Goal: Task Accomplishment & Management: Complete application form

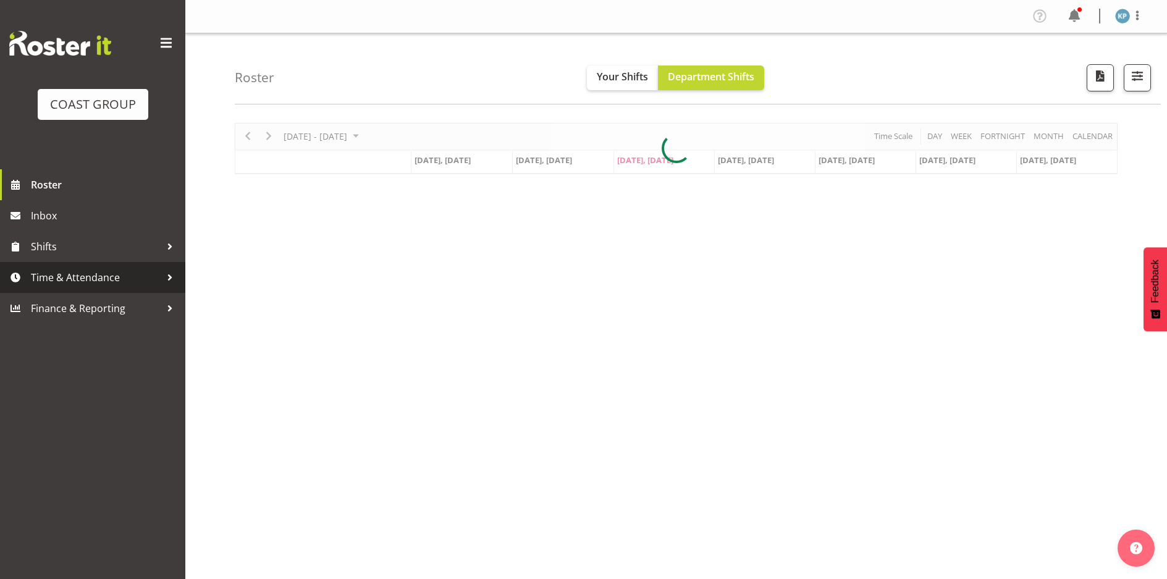
click at [98, 278] on span "Time & Attendance" at bounding box center [96, 277] width 130 height 19
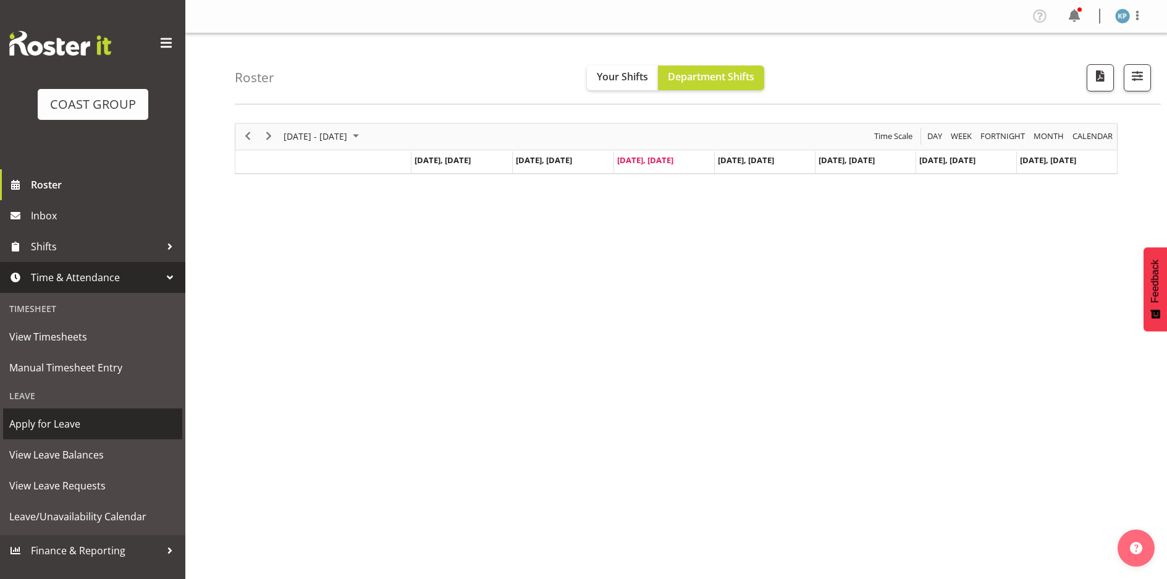
click at [62, 426] on span "Apply for Leave" at bounding box center [92, 424] width 167 height 19
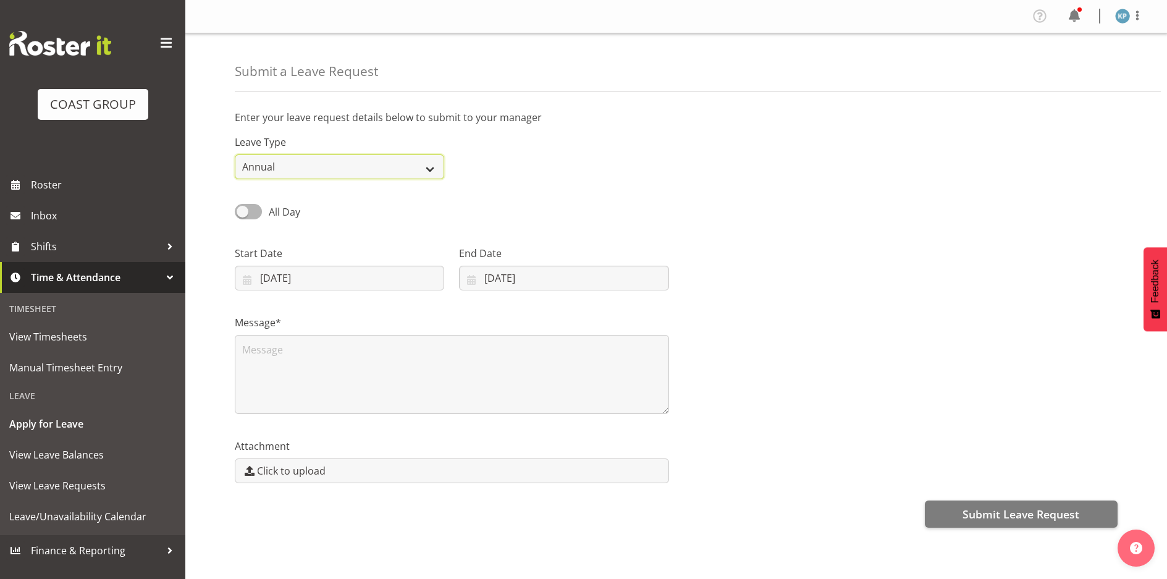
click at [287, 162] on select "Annual Sick Leave Without Pay Bereavement Domestic Violence Parental Jury Servi…" at bounding box center [339, 166] width 209 height 25
select select "Sick"
click at [235, 154] on select "Annual Sick Leave Without Pay Bereavement Domestic Violence Parental Jury Servi…" at bounding box center [339, 166] width 209 height 25
click at [285, 274] on input "[DATE]" at bounding box center [339, 278] width 209 height 25
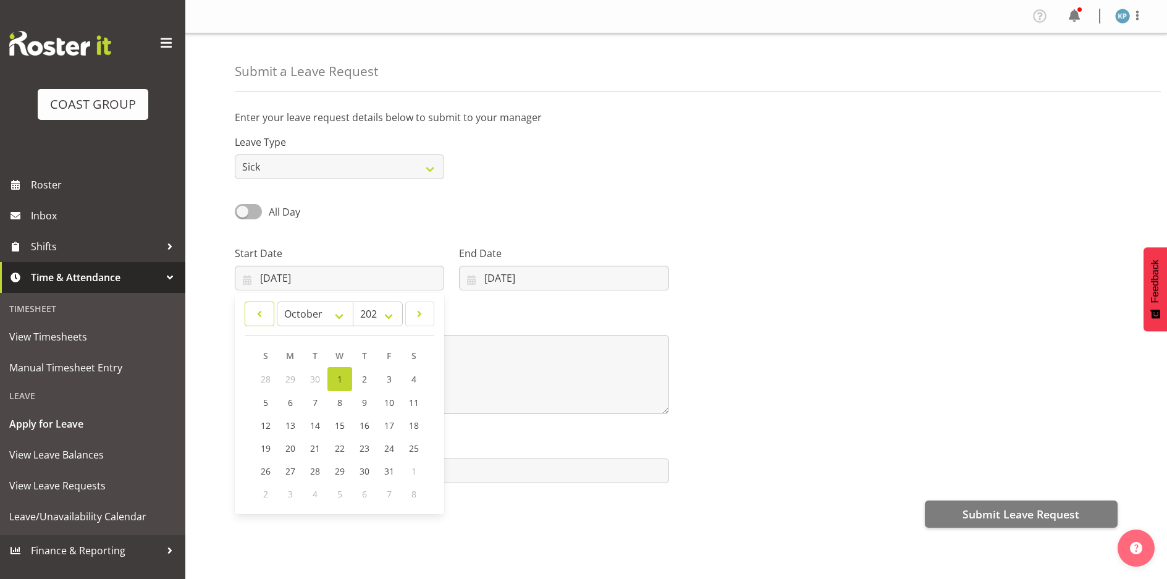
click at [261, 316] on span at bounding box center [260, 313] width 14 height 15
select select "8"
click at [290, 473] on span "29" at bounding box center [290, 471] width 10 height 12
type input "[DATE]"
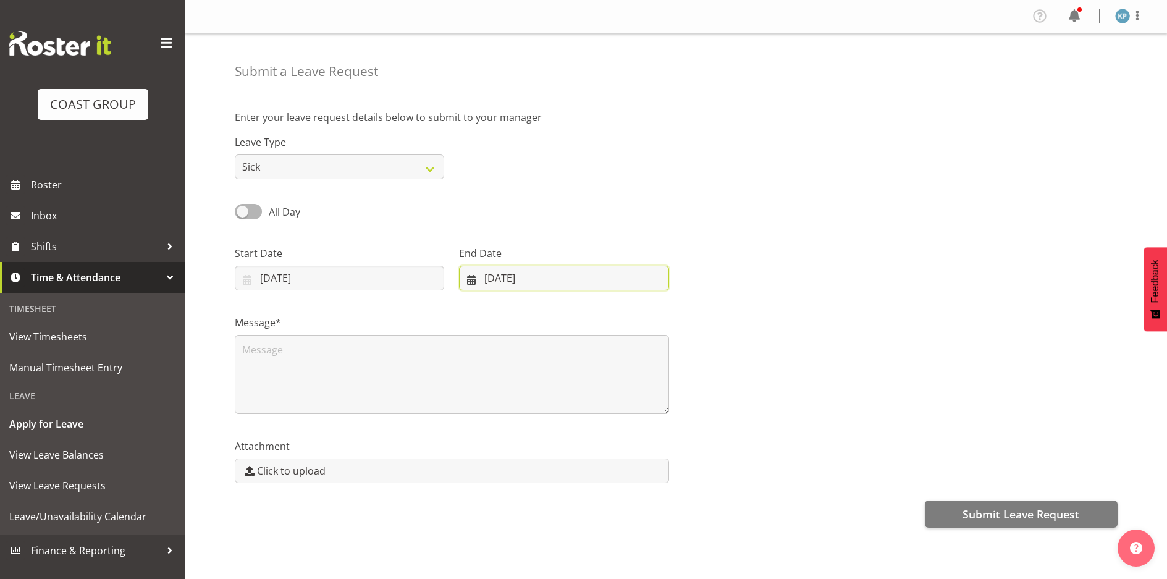
click at [496, 280] on input "[DATE]" at bounding box center [563, 278] width 209 height 25
click at [486, 313] on span at bounding box center [484, 313] width 14 height 15
select select "8"
click at [534, 474] on span "30" at bounding box center [533, 471] width 10 height 12
type input "[DATE]"
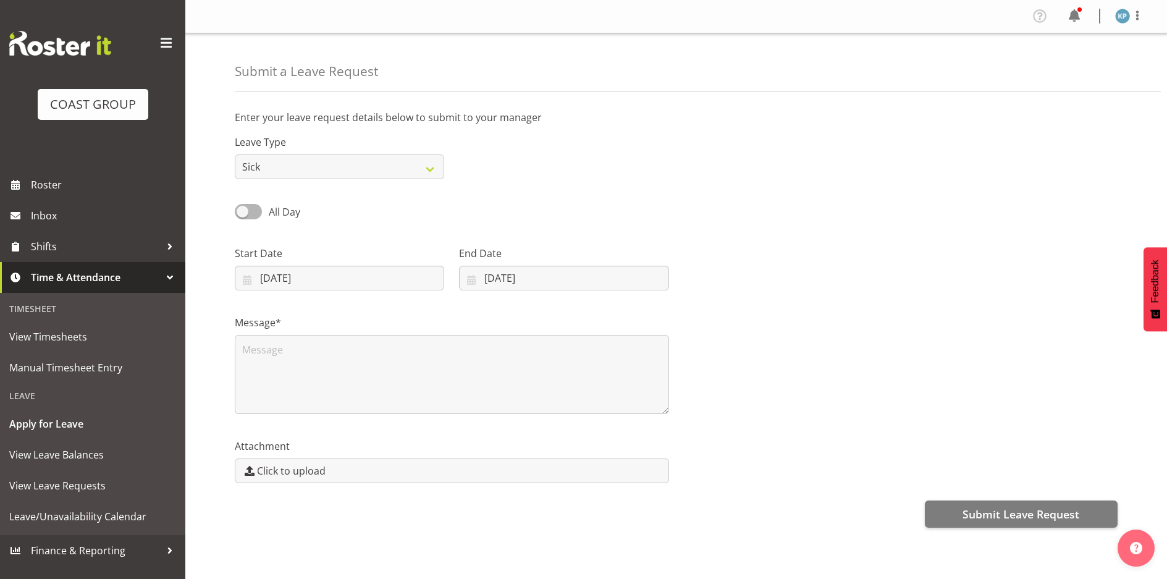
click at [440, 216] on div "All Day" at bounding box center [339, 212] width 209 height 17
click at [374, 372] on textarea at bounding box center [452, 374] width 434 height 79
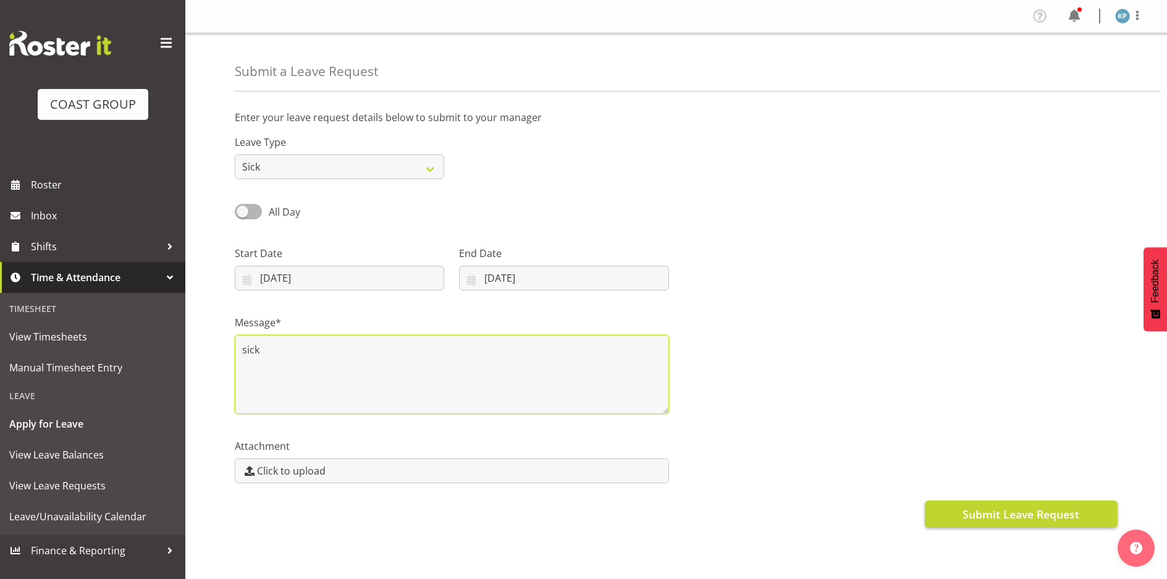
type textarea "sick"
click at [978, 510] on span "Submit Leave Request" at bounding box center [1020, 514] width 117 height 16
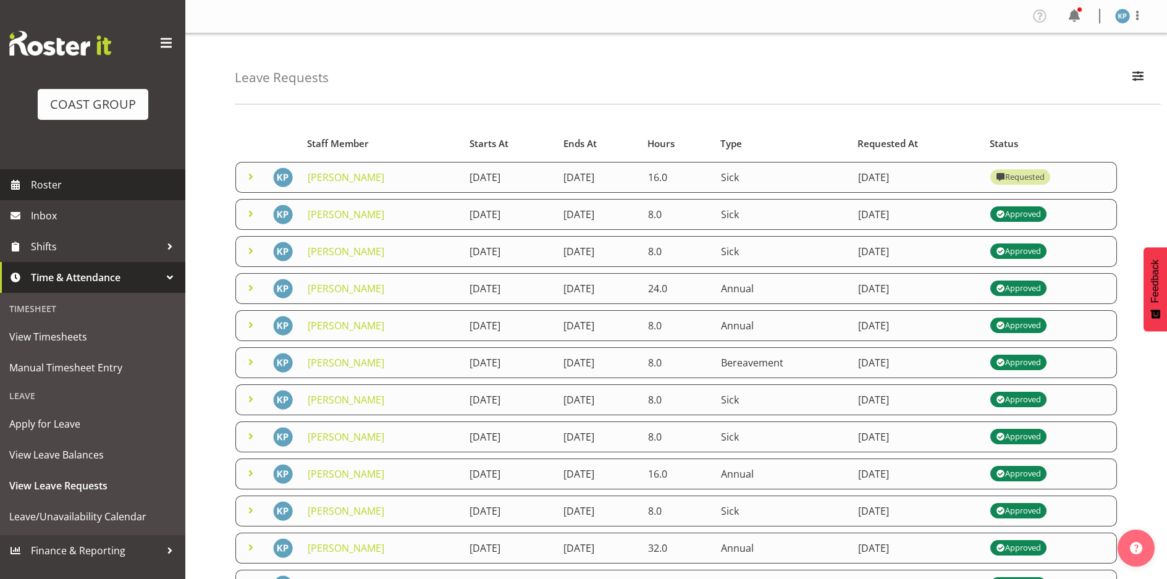
click at [46, 186] on span "Roster" at bounding box center [105, 184] width 148 height 19
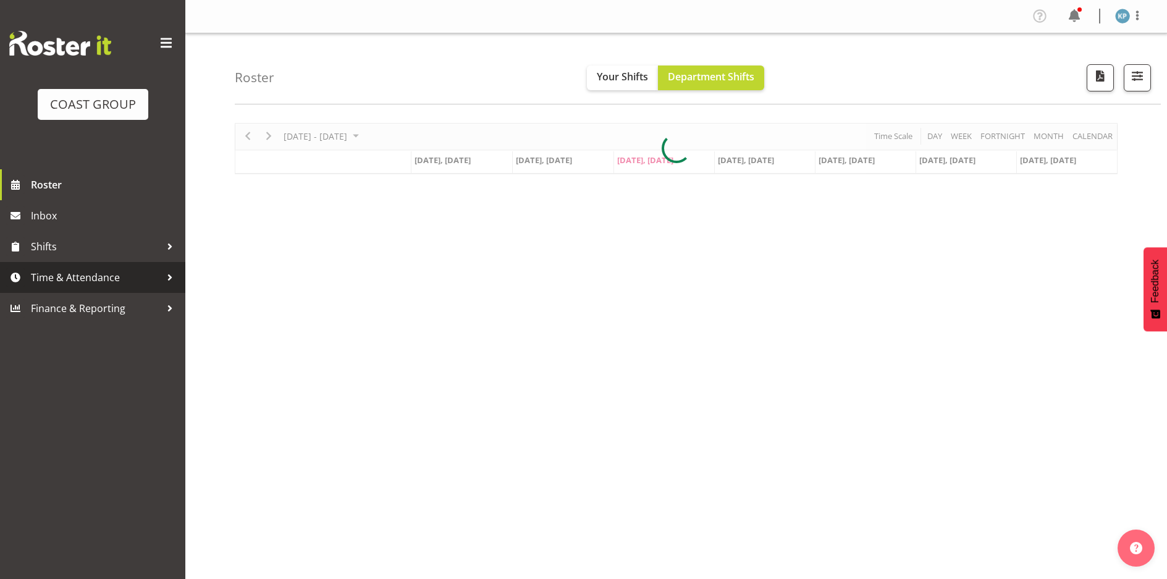
click at [91, 272] on span "Time & Attendance" at bounding box center [96, 277] width 130 height 19
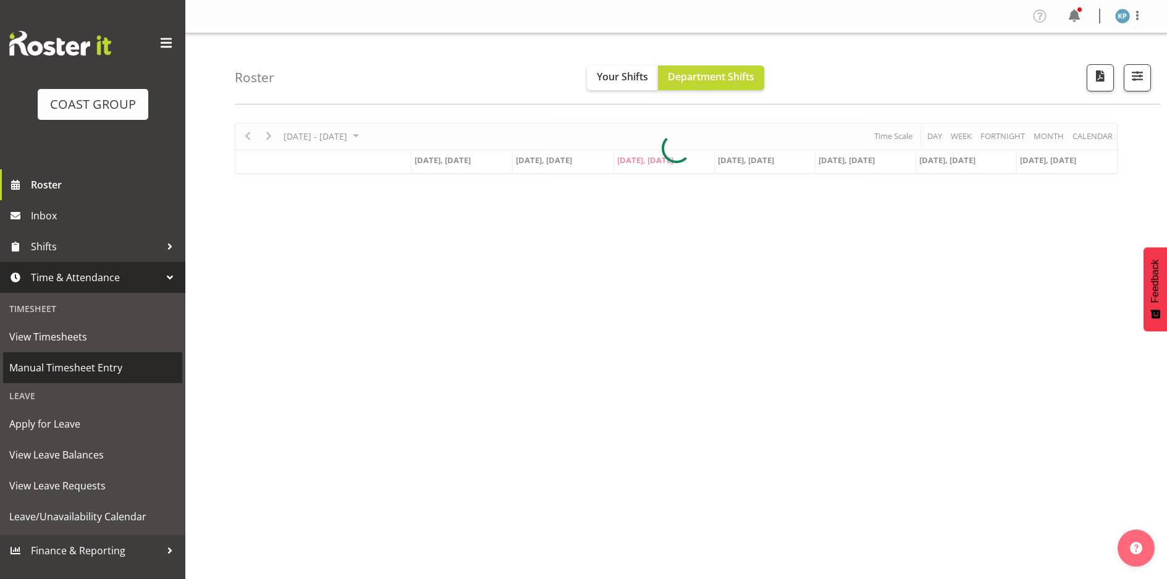
click at [93, 369] on span "Manual Timesheet Entry" at bounding box center [92, 367] width 167 height 19
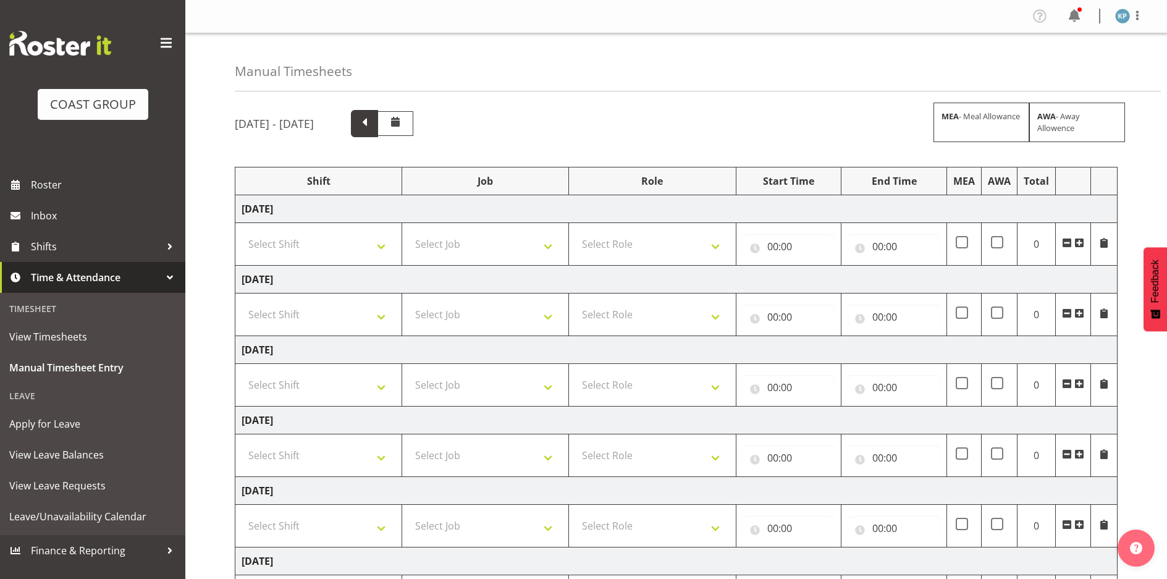
click at [373, 128] on span at bounding box center [364, 122] width 16 height 16
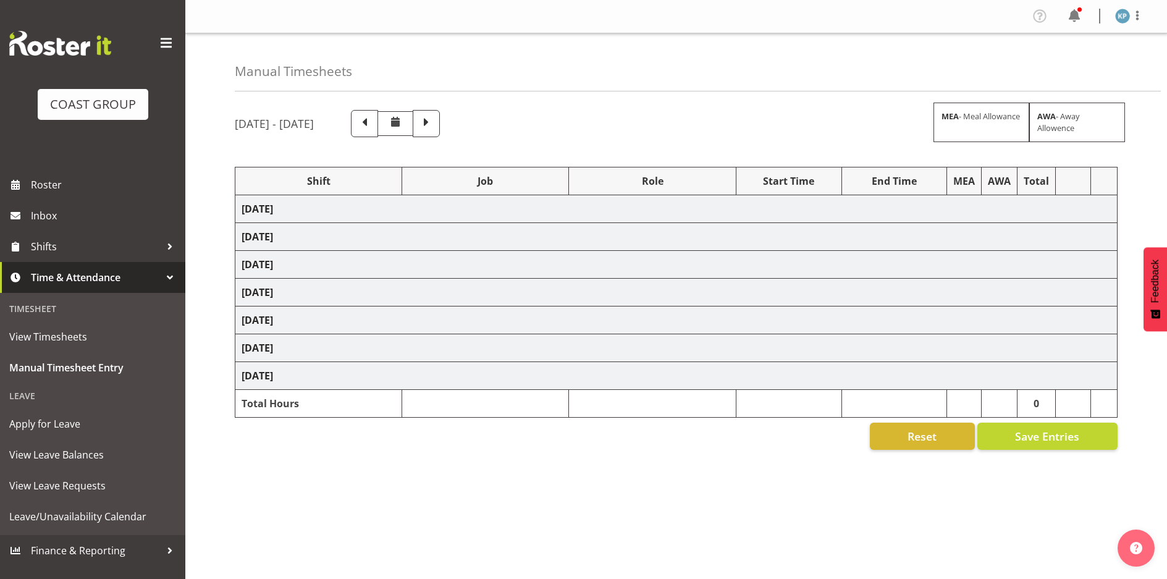
select select "18792"
select select "9465"
select select "18792"
select select "9465"
select select "18792"
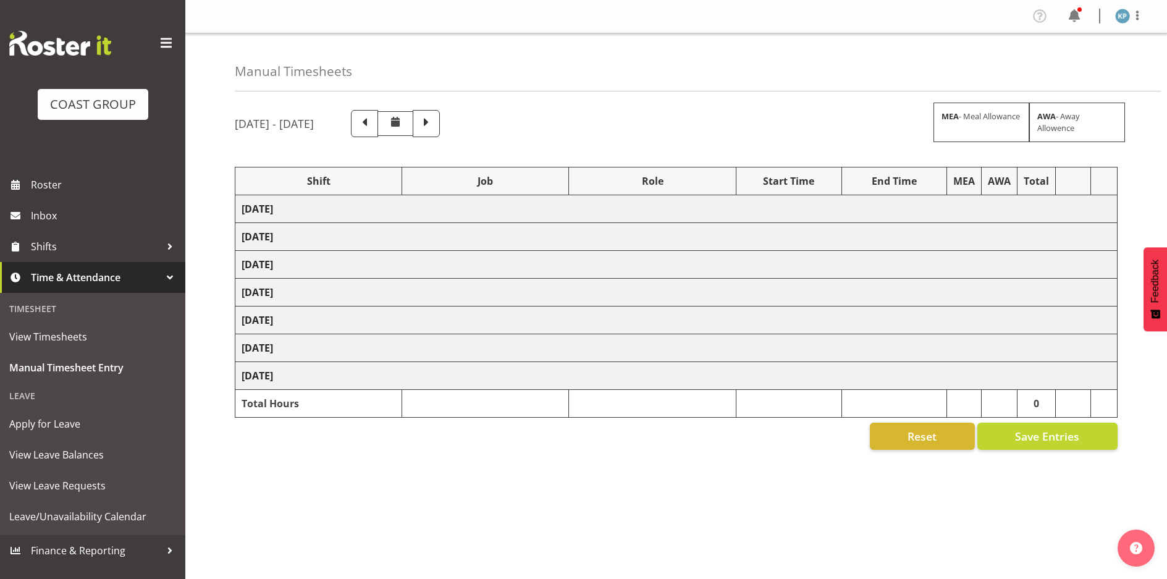
select select "9465"
select select "18792"
select select "9465"
select select "18792"
select select "9465"
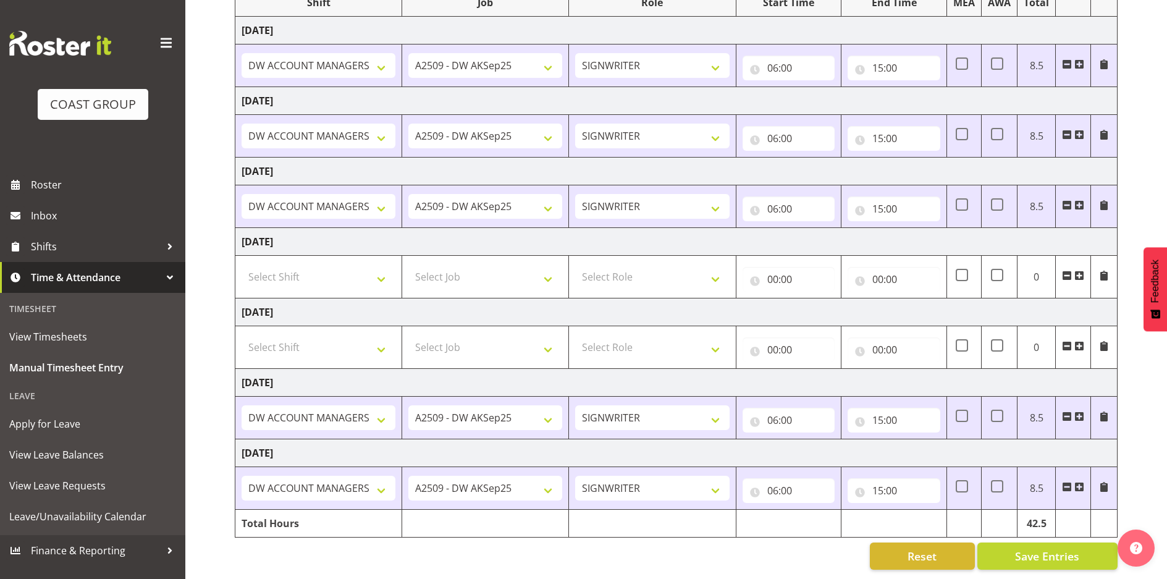
scroll to position [188, 0]
click at [1072, 411] on span at bounding box center [1067, 416] width 10 height 10
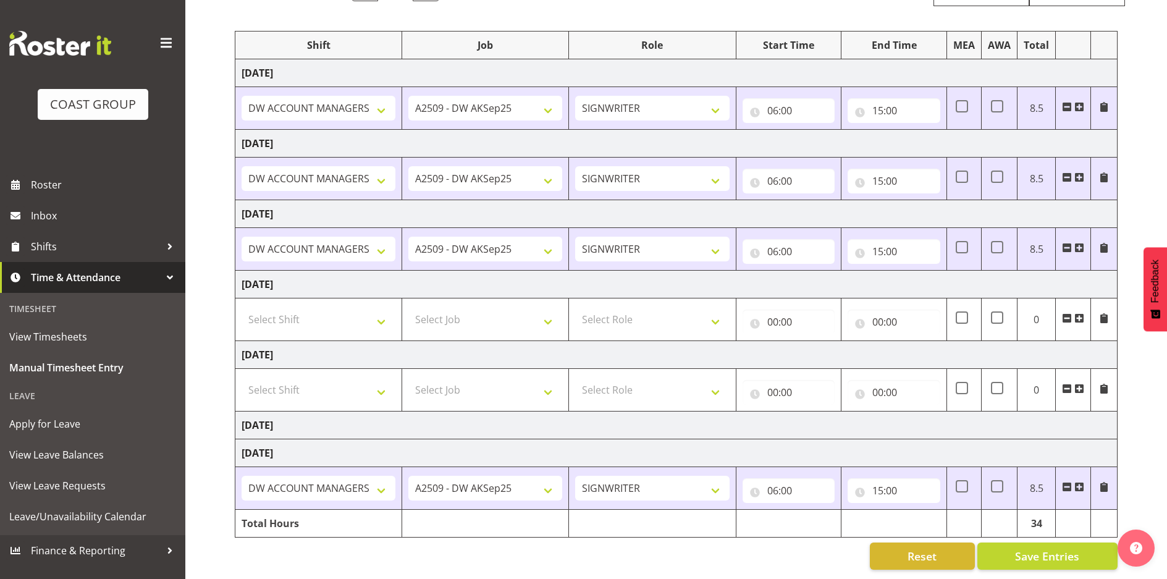
scroll to position [145, 0]
click at [1071, 482] on span at bounding box center [1067, 487] width 10 height 10
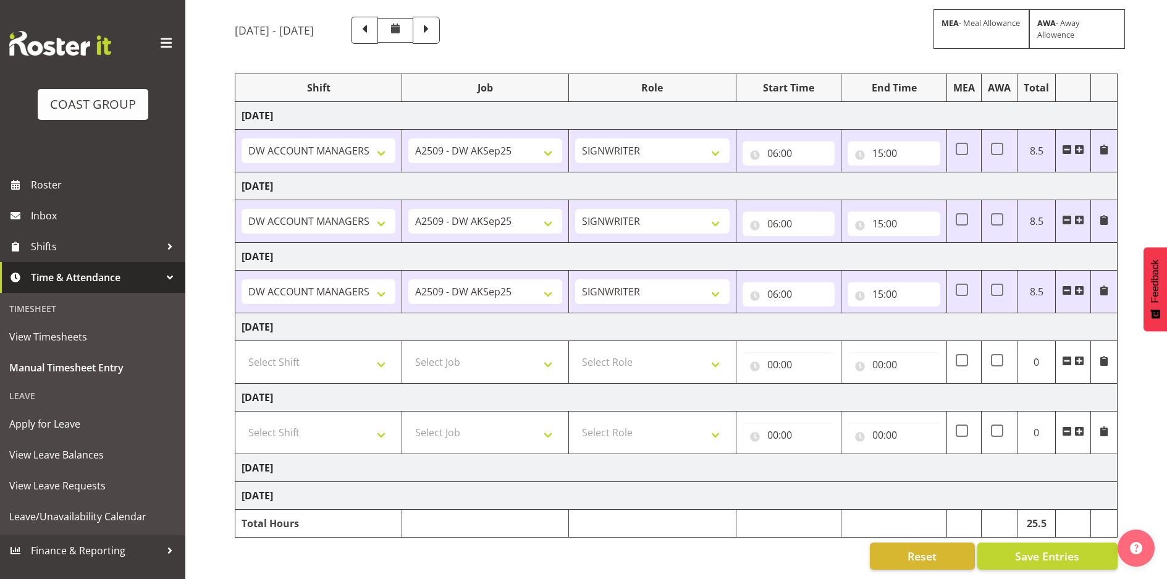
scroll to position [103, 0]
click at [1036, 548] on span "Save Entries" at bounding box center [1047, 556] width 64 height 16
